Goal: Task Accomplishment & Management: Complete application form

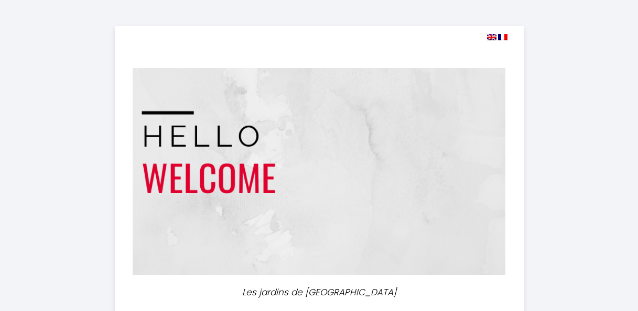
select select
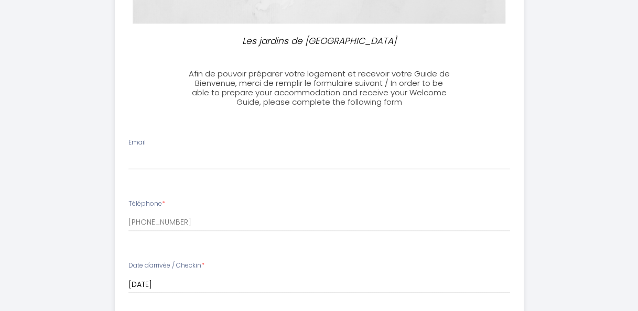
scroll to position [272, 0]
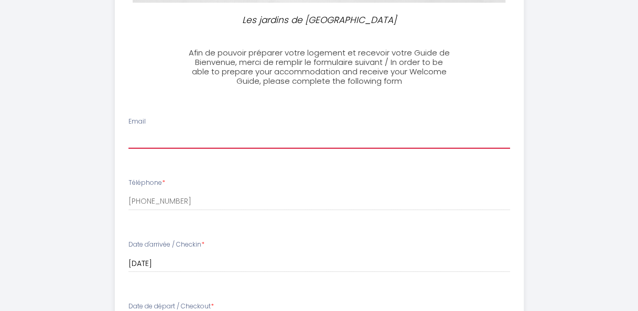
click at [177, 140] on input "Email" at bounding box center [318, 139] width 381 height 19
type input "[DOMAIN_NAME][EMAIL_ADDRESS][DOMAIN_NAME]"
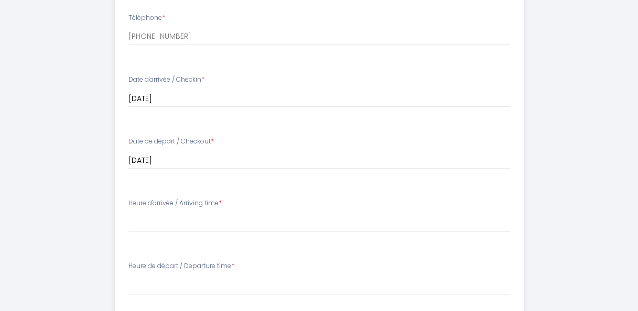
scroll to position [447, 0]
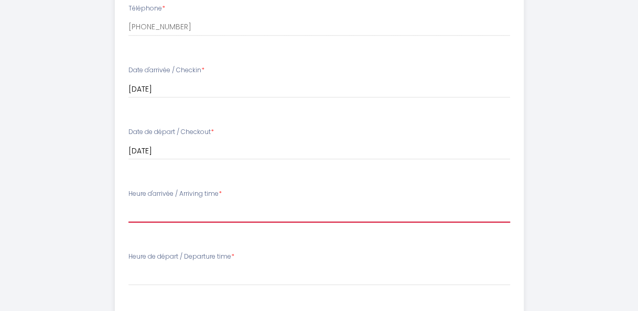
click at [207, 213] on select "16:00 16:30 17:00 17:30 18:00 18:30 19:00 19:30 20:00 20:30 21:00 21:30 22:00" at bounding box center [318, 213] width 381 height 20
select select "16:00"
click at [128, 203] on select "16:00 16:30 17:00 17:30 18:00 18:30 19:00 19:30 20:00 20:30 21:00 21:30 22:00" at bounding box center [318, 213] width 381 height 20
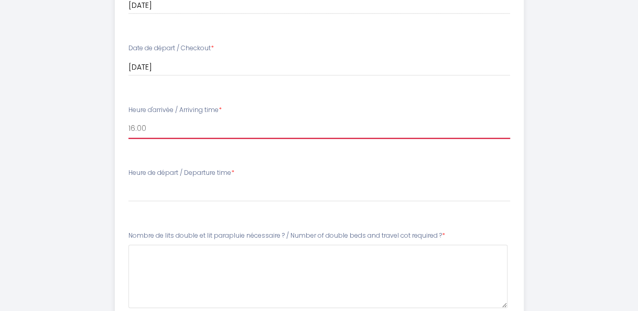
scroll to position [537, 0]
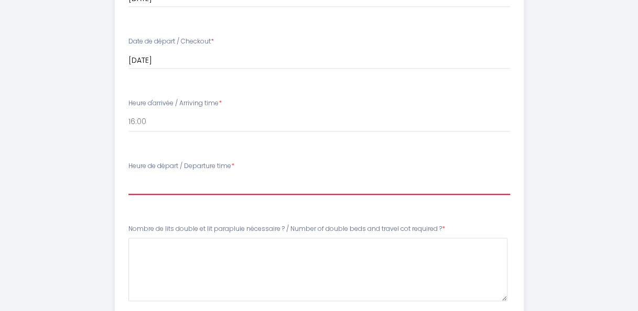
click at [185, 185] on select "00:00 00:30 01:00 01:30 02:00 02:30 03:00 03:30 04:00 04:30 05:00 05:30 06:00 0…" at bounding box center [318, 185] width 381 height 20
select select "11:00"
click at [128, 175] on select "00:00 00:30 01:00 01:30 02:00 02:30 03:00 03:30 04:00 04:30 05:00 05:30 06:00 0…" at bounding box center [318, 185] width 381 height 20
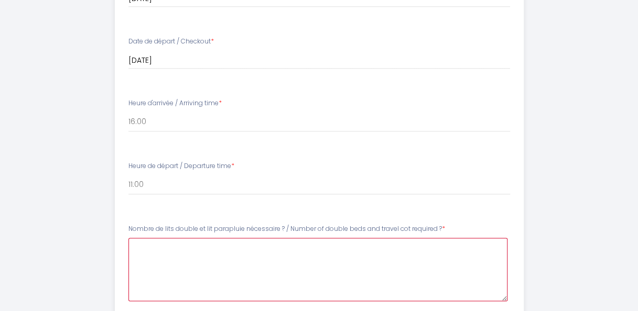
click at [301, 251] on \?6 at bounding box center [317, 269] width 379 height 63
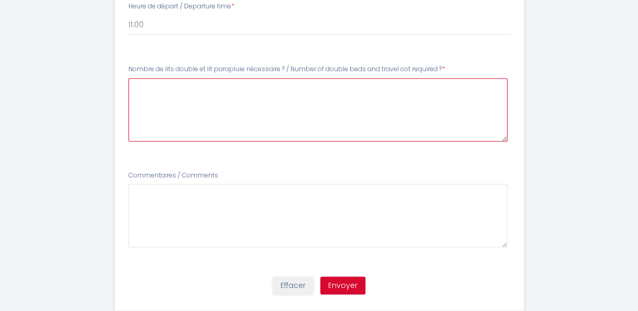
scroll to position [701, 0]
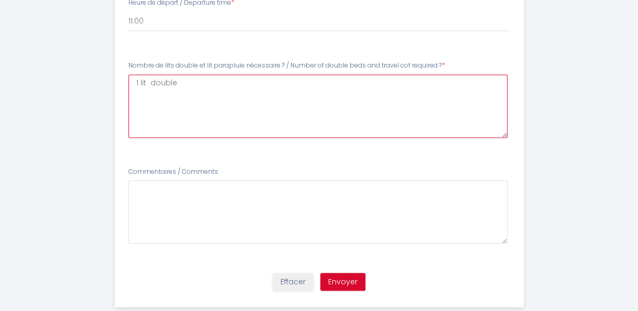
click at [149, 82] on \?6 "1 lit double" at bounding box center [317, 105] width 379 height 63
click at [196, 85] on \?6 "1 lit double" at bounding box center [317, 105] width 379 height 63
type \?6 "1 lit double et un lit parapluie"
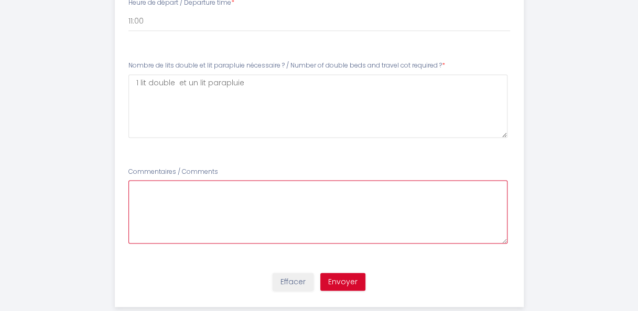
click at [168, 199] on Comments7 at bounding box center [317, 211] width 379 height 63
click at [148, 190] on Comments7 "[PERSON_NAME] , comme exprime , je" at bounding box center [317, 211] width 379 height 63
click at [284, 189] on Comments7 "Bonsoir [PERSON_NAME] , comme exprime , je" at bounding box center [317, 211] width 379 height 63
click at [273, 190] on Comments7 "Bonsoir [PERSON_NAME] , comme exprime , ce séjour s'inscris dansle dans le cadr…" at bounding box center [317, 211] width 379 height 63
click at [270, 190] on Comments7 "Bonsoir [PERSON_NAME] , comme exprime , ce séjour s'inscris dansle dans le cadr…" at bounding box center [317, 211] width 379 height 63
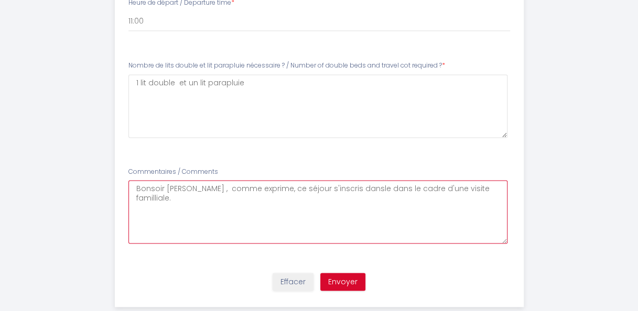
click at [354, 185] on Comments7 "Bonsoir [PERSON_NAME] , comme exprime, ce séjour s'inscris dansle dans le cadre…" at bounding box center [317, 211] width 379 height 63
click at [162, 201] on Comments7 "Bonsoir [PERSON_NAME] , comme exprime, ce séjour s'inscris dans le dans le cadr…" at bounding box center [317, 211] width 379 height 63
click at [493, 189] on Comments7 "[PERSON_NAME] [PERSON_NAME] , comme exprime, ce séjour s'inscris dans le dans l…" at bounding box center [317, 211] width 379 height 63
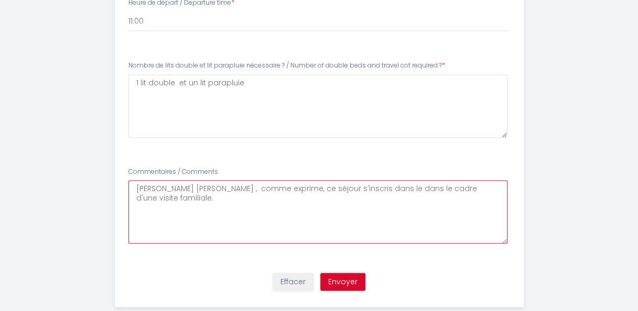
click at [208, 191] on Comments7 "[PERSON_NAME] [PERSON_NAME] , comme exprime, ce séjour s'inscris dans le dans l…" at bounding box center [317, 211] width 379 height 63
click at [200, 190] on Comments7 "[PERSON_NAME] [PERSON_NAME] , comme exprime, ce séjour s'inscris dans le dans l…" at bounding box center [317, 211] width 379 height 63
click at [490, 191] on Comments7 "[PERSON_NAME] [PERSON_NAME], comme exprime, ce séjour s'inscris dans le dans le…" at bounding box center [317, 211] width 379 height 63
click at [325, 188] on Comments7 "[PERSON_NAME] [PERSON_NAME], comme exprime, ce séjour s'inscris dans le dans le…" at bounding box center [317, 211] width 379 height 63
click at [492, 190] on Comments7 "Bonsoir [PERSON_NAME], comme exprime, ce séjour s'inscrit dans le dans le cadre…" at bounding box center [317, 211] width 379 height 63
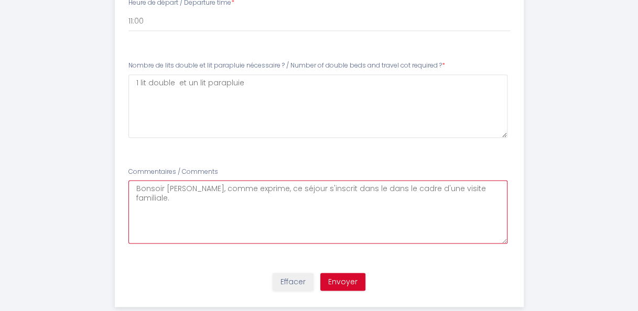
click at [206, 189] on Comments7 "Bonsoir [PERSON_NAME], comme exprime, ce séjour s'inscrit dans le dans le cadre…" at bounding box center [317, 211] width 379 height 63
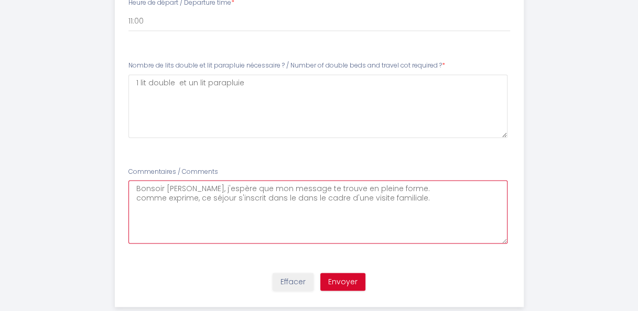
click at [350, 189] on Comments7 "Bonsoir [PERSON_NAME], j'espère que mon message te trouve en pleine forme. comm…" at bounding box center [317, 211] width 379 height 63
click at [407, 188] on Comments7 "Bonsoir [PERSON_NAME], j'espère que mon message te trouve en bonne santé . comm…" at bounding box center [317, 211] width 379 height 63
click at [257, 207] on Comments7 "Bonsoir [PERSON_NAME], j'espère que mon message te trouve en bonne santé. dans …" at bounding box center [317, 211] width 379 height 63
click at [325, 197] on Comments7 "Bonsoir [PERSON_NAME], j'espère que mon message te trouve en bonne santé. dans …" at bounding box center [317, 211] width 379 height 63
click at [332, 196] on Comments7 "Bonsoir [PERSON_NAME], j'espère que mon message te trouve en bonne santé. dans …" at bounding box center [317, 211] width 379 height 63
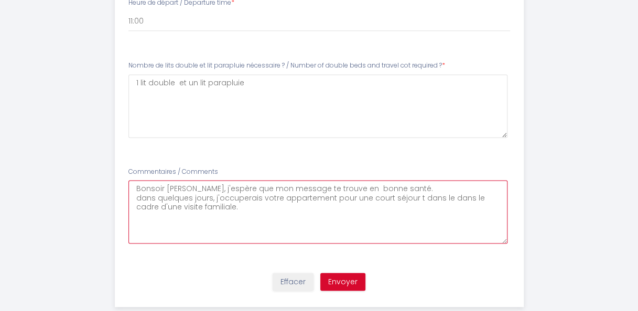
click at [360, 196] on Comments7 "Bonsoir [PERSON_NAME], j'espère que mon message te trouve en bonne santé. dans …" at bounding box center [317, 211] width 379 height 63
click at [402, 197] on Comments7 "Bonsoir [PERSON_NAME], j'espère que mon message te trouve en bonne santé. dans …" at bounding box center [317, 211] width 379 height 63
click at [224, 206] on Comments7 "Bonsoir [PERSON_NAME], j'espère que mon message te trouve en bonne santé. dans …" at bounding box center [317, 211] width 379 height 63
click at [273, 218] on Comments7 "Bonsoir [PERSON_NAME], j'espère que mon message te trouve en bonne santé. dans …" at bounding box center [317, 211] width 379 height 63
click at [160, 223] on Comments7 "Bonsoir [PERSON_NAME], j'espère que mon message te trouve en bonne santé. dans …" at bounding box center [317, 211] width 379 height 63
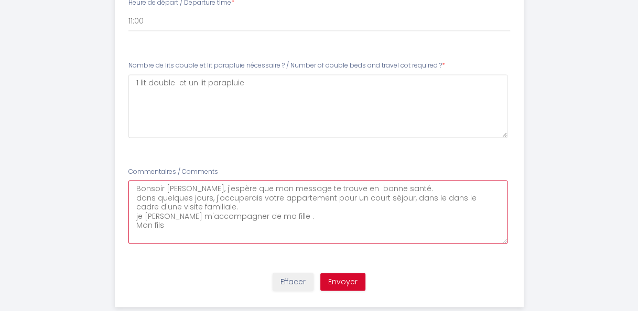
click at [170, 223] on Comments7 "Bonsoir [PERSON_NAME], j'espère que mon message te trouve en bonne santé. dans …" at bounding box center [317, 211] width 379 height 63
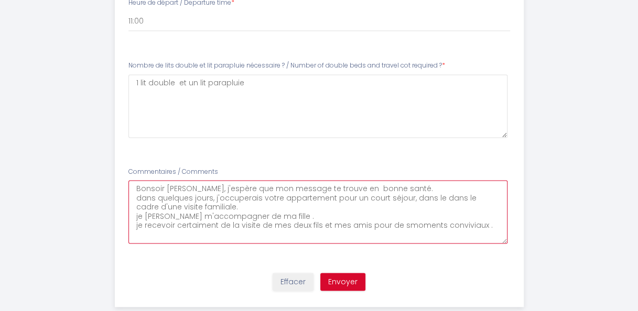
click at [393, 225] on Comments7 "Bonsoir [PERSON_NAME], j'espère que mon message te trouve en bonne santé. dans …" at bounding box center [317, 211] width 379 height 63
drag, startPoint x: 184, startPoint y: 222, endPoint x: 197, endPoint y: 229, distance: 15.0
click at [197, 229] on Comments7 "Bonsoir [PERSON_NAME], j'espère que mon message te trouve en bonne santé. dans …" at bounding box center [317, 211] width 379 height 63
click at [352, 226] on Comments7 "Bonsoir [PERSON_NAME], j'espère que mon message te trouve en bonne santé. dans …" at bounding box center [317, 211] width 379 height 63
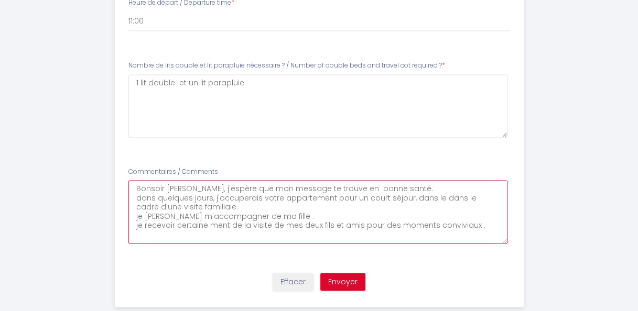
click at [481, 229] on Comments7 "Bonsoir [PERSON_NAME], j'espère que mon message te trouve en bonne santé. dans …" at bounding box center [317, 211] width 379 height 63
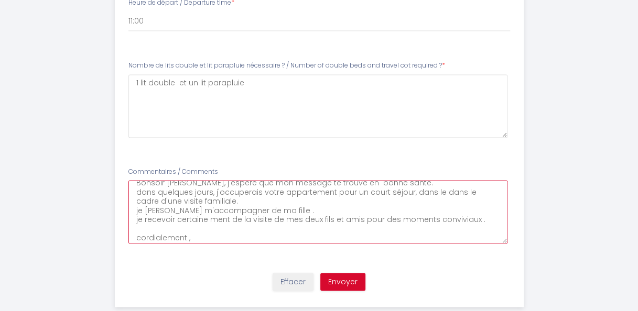
type Comments7 "Bonsoir [PERSON_NAME], j'espère que mon message te trouve en bonne santé. dans …"
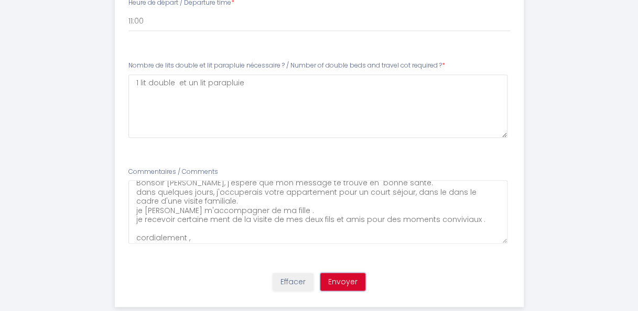
click at [359, 281] on button "Envoyer" at bounding box center [342, 282] width 45 height 18
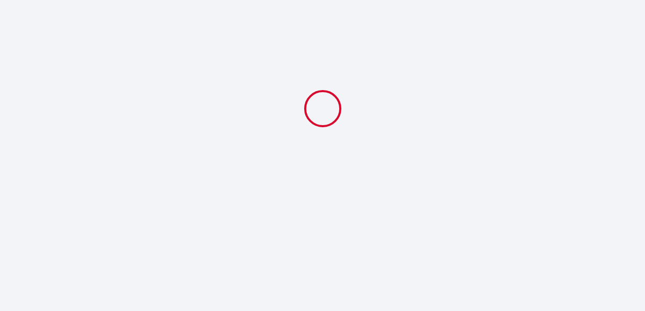
select select "11:00"
